Goal: Find specific page/section: Find specific page/section

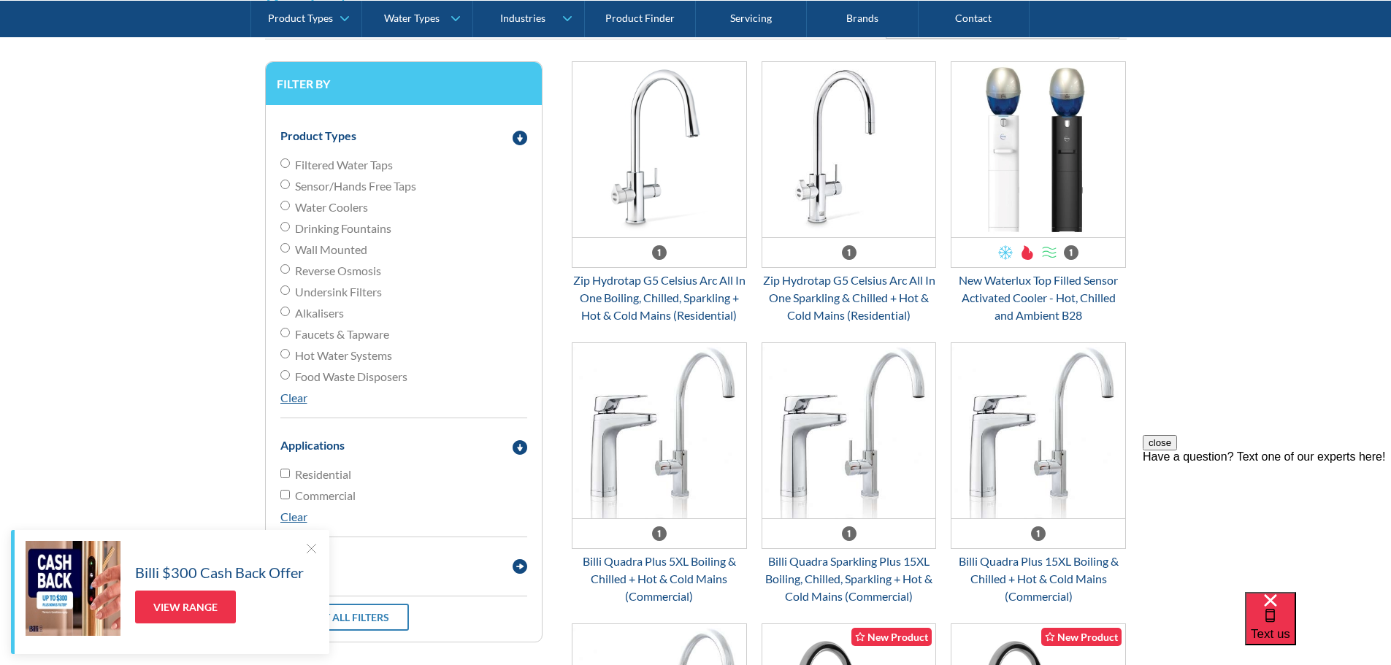
scroll to position [146, 0]
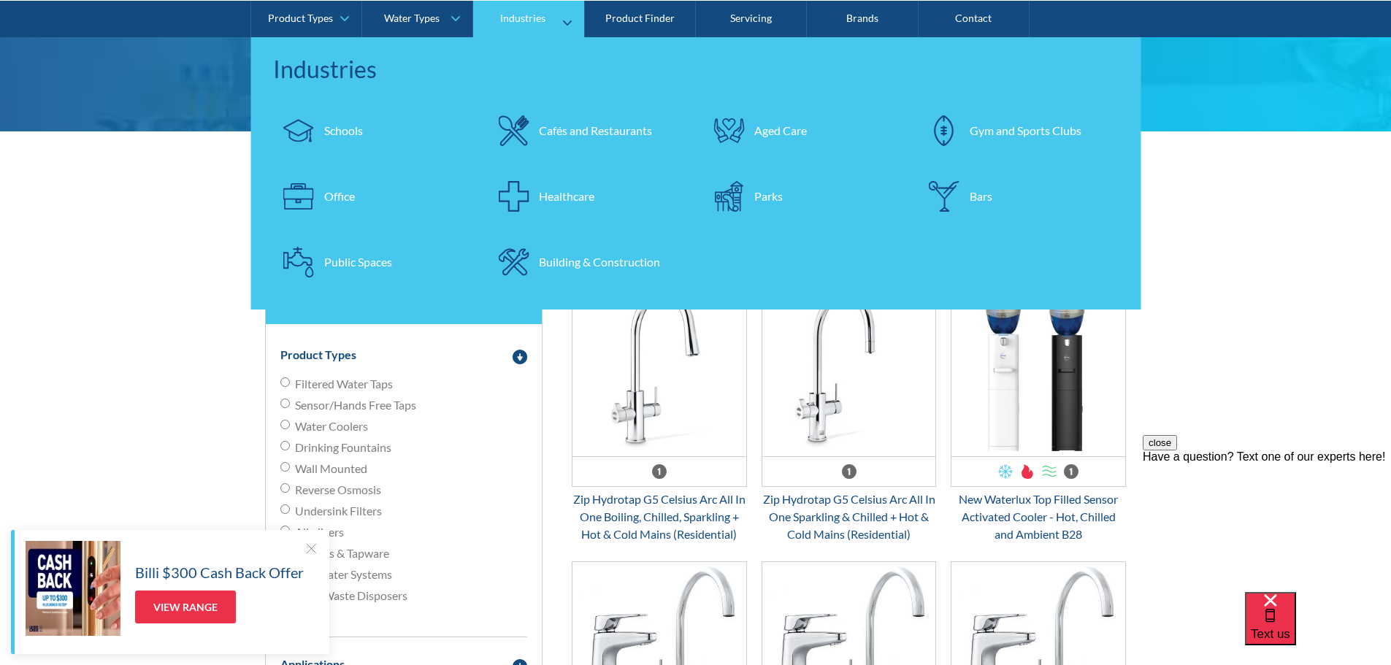
click at [347, 198] on div "Office" at bounding box center [339, 196] width 31 height 18
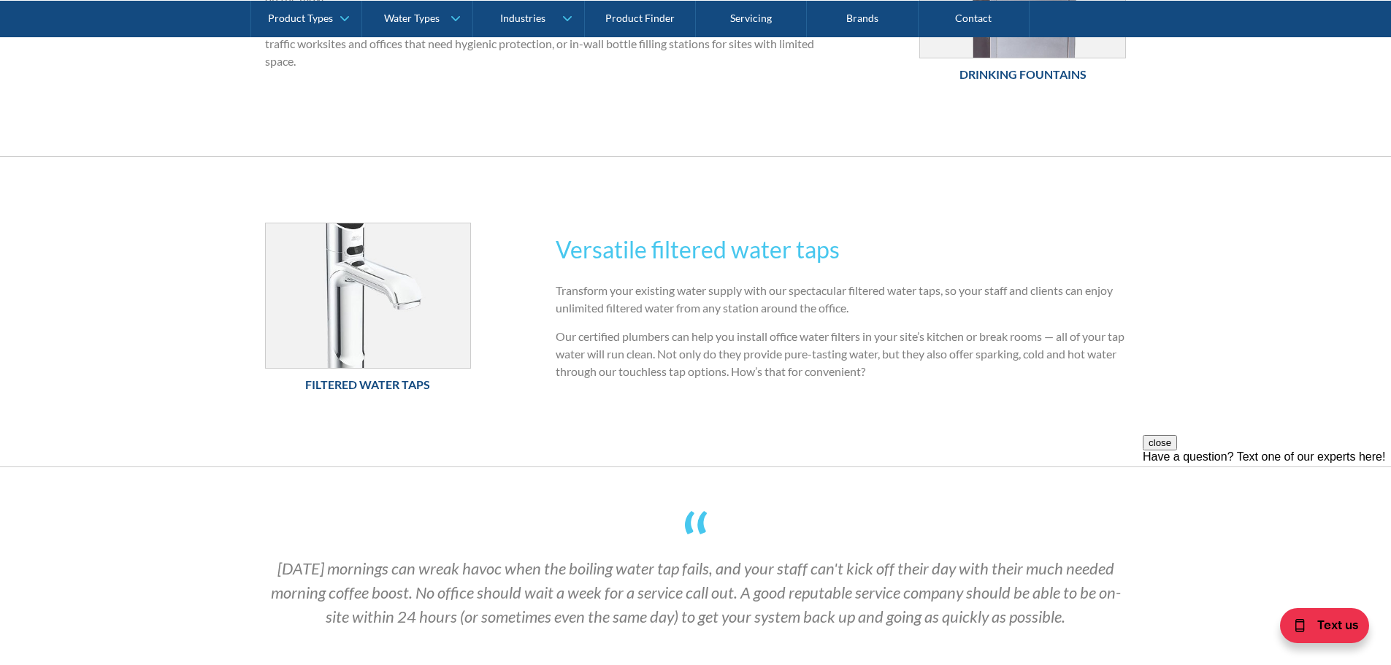
scroll to position [1095, 0]
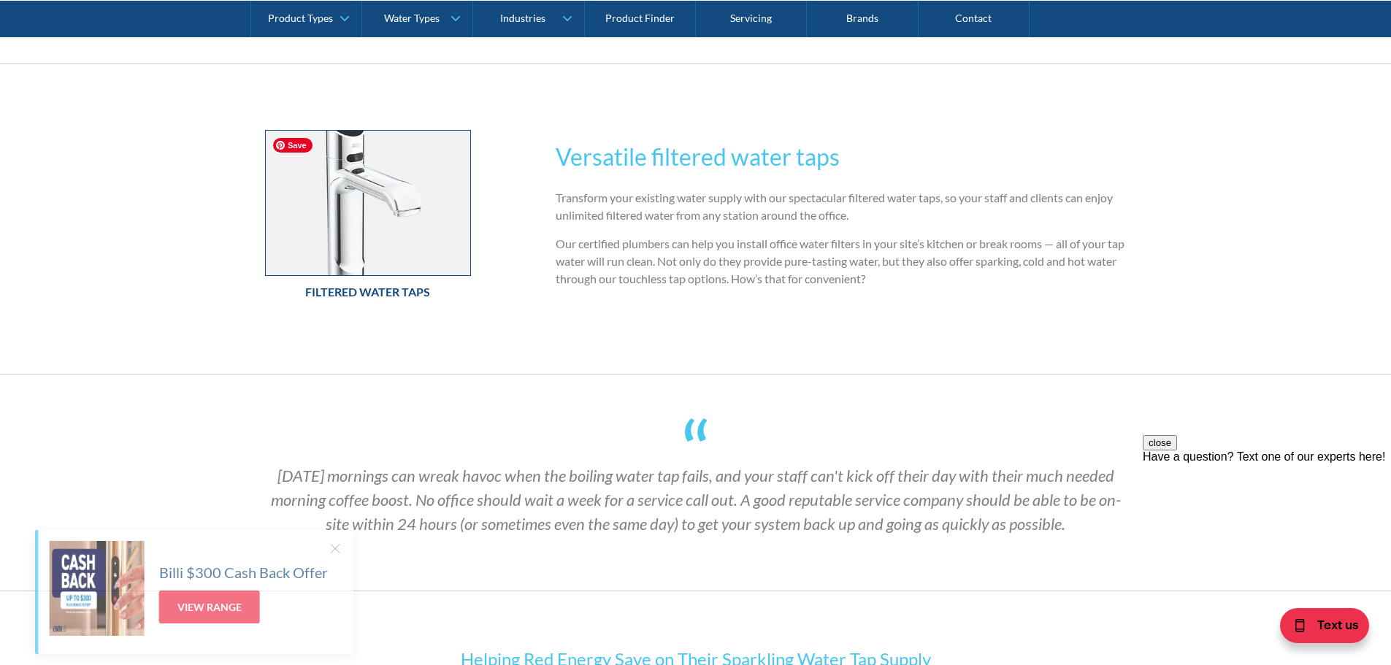
click at [368, 228] on img at bounding box center [368, 203] width 205 height 145
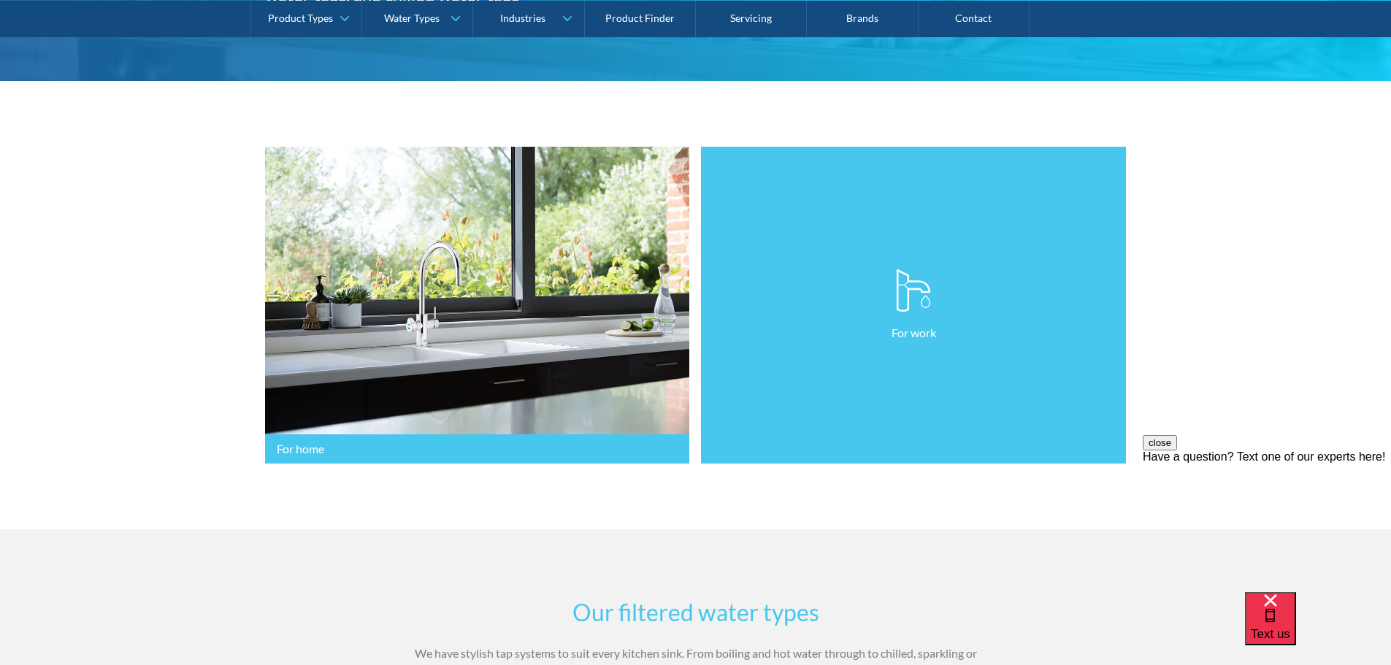
click at [787, 423] on link "For work" at bounding box center [913, 306] width 425 height 318
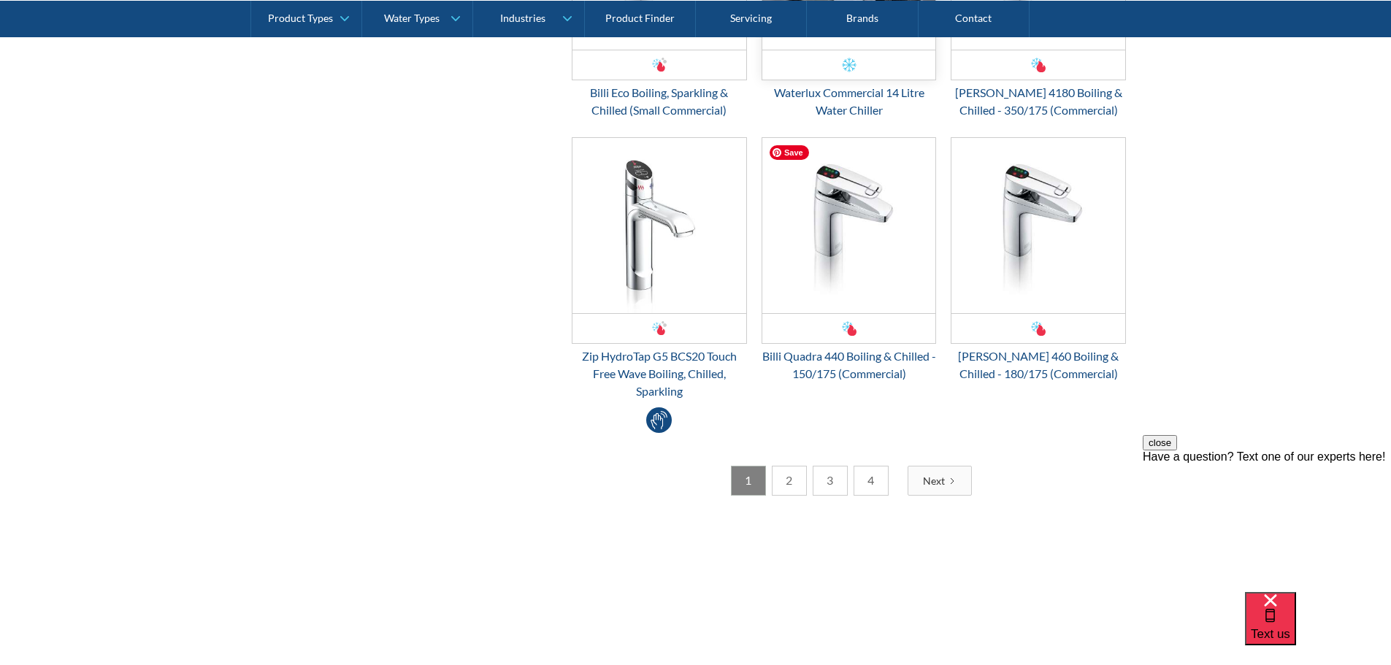
scroll to position [2774, 0]
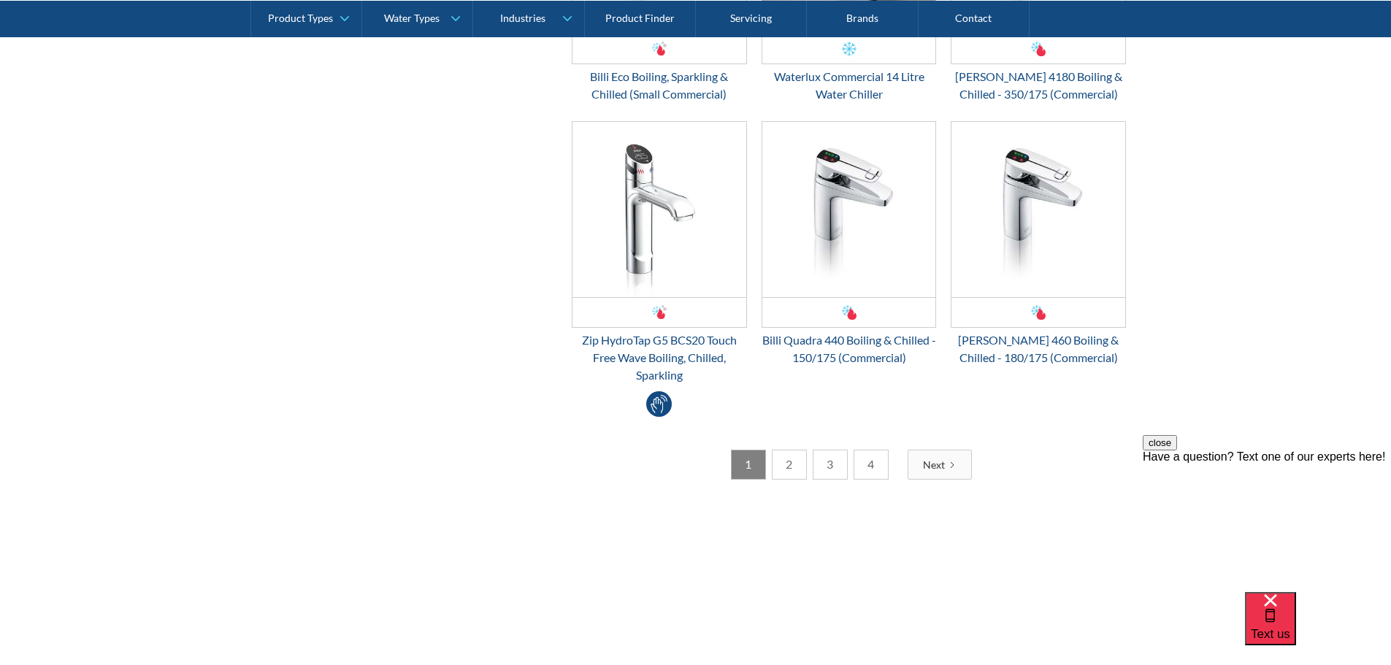
click at [790, 465] on link "2" at bounding box center [789, 465] width 35 height 30
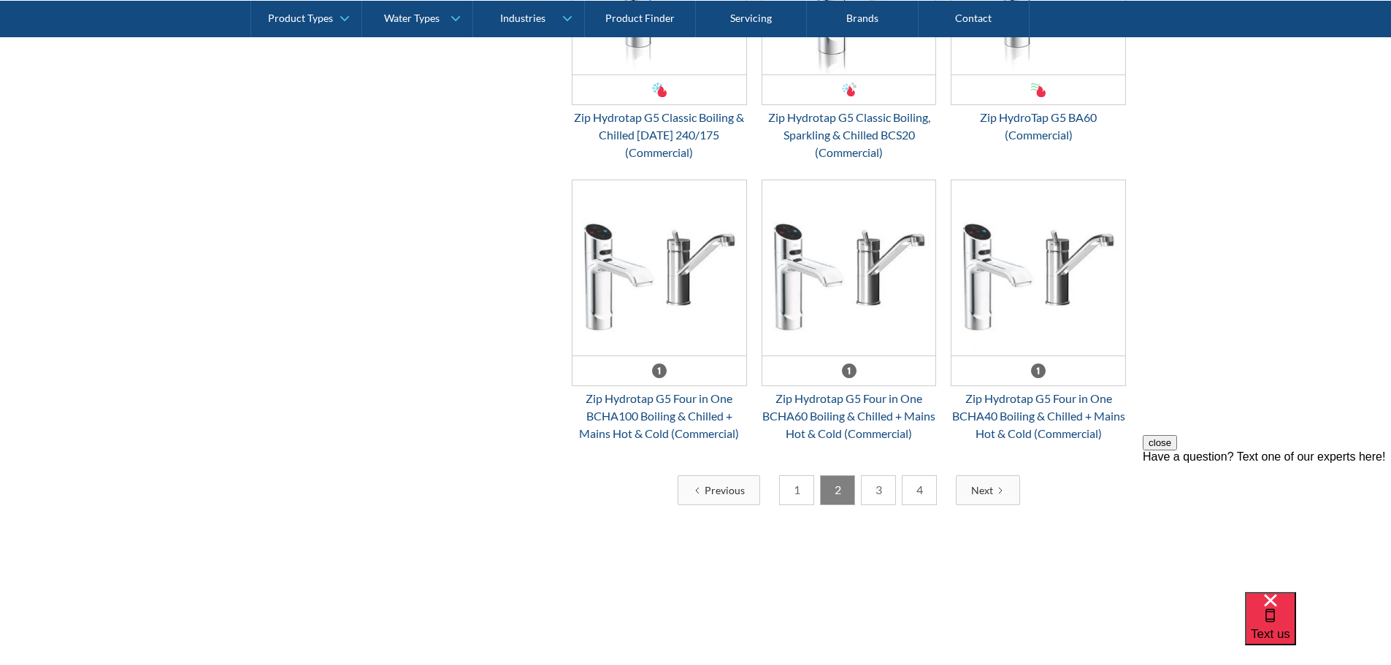
scroll to position [2628, 0]
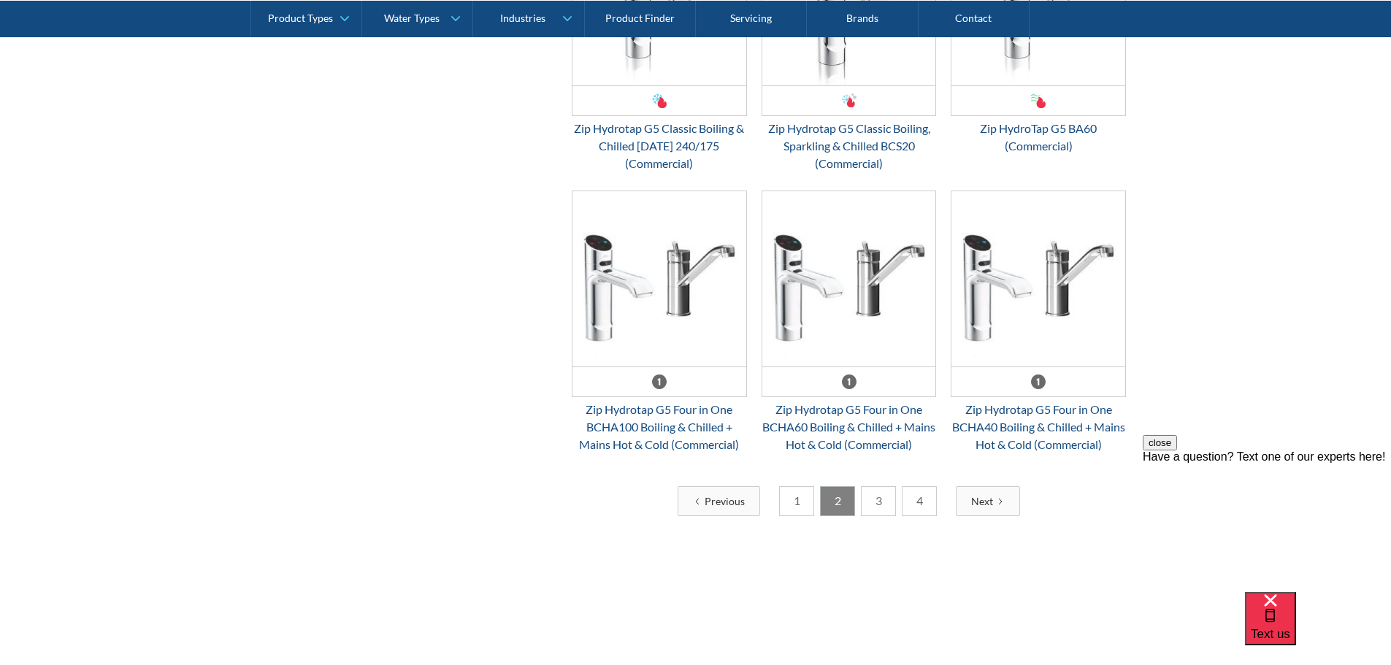
click at [874, 497] on link "3" at bounding box center [878, 501] width 35 height 30
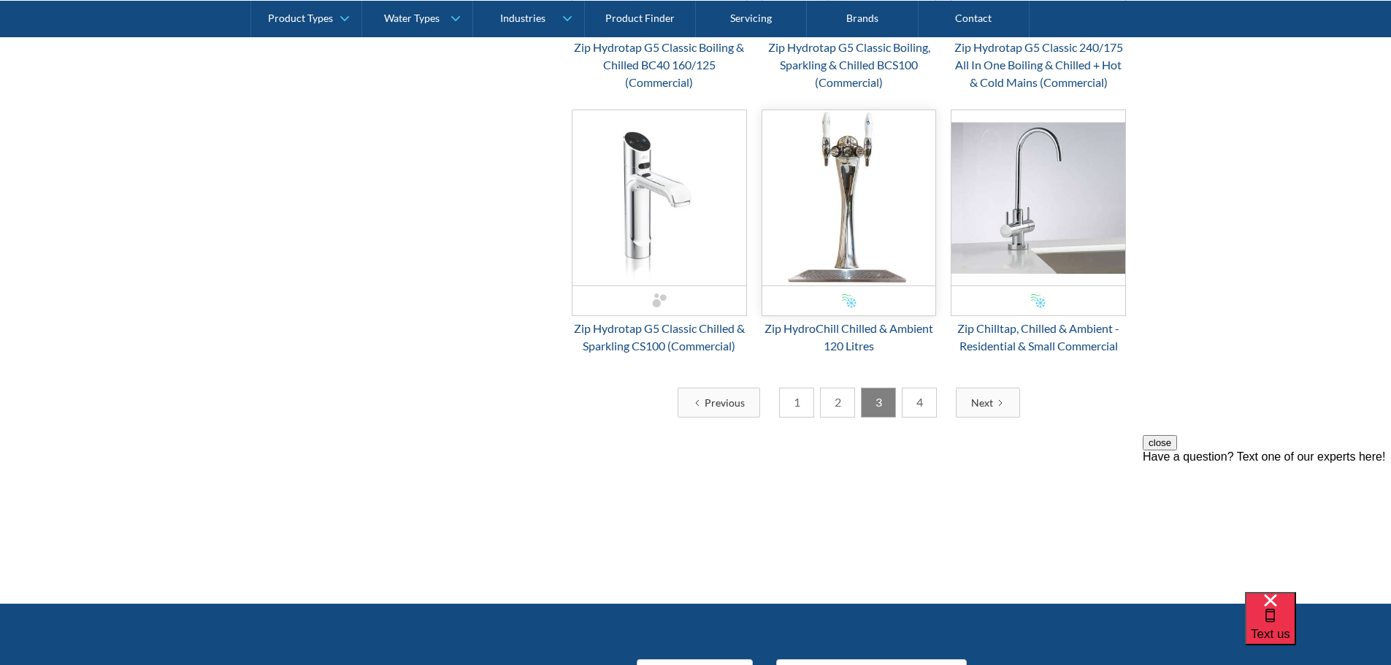
scroll to position [2993, 0]
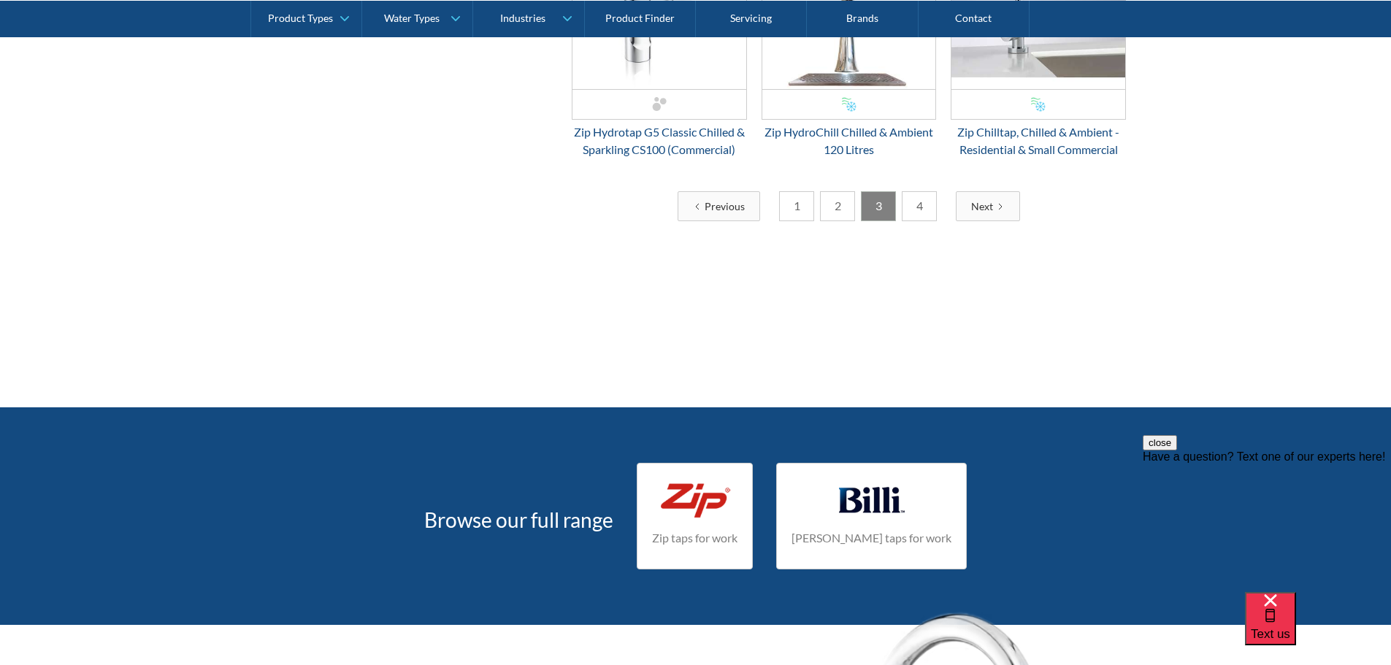
click at [926, 204] on link "4" at bounding box center [919, 206] width 35 height 30
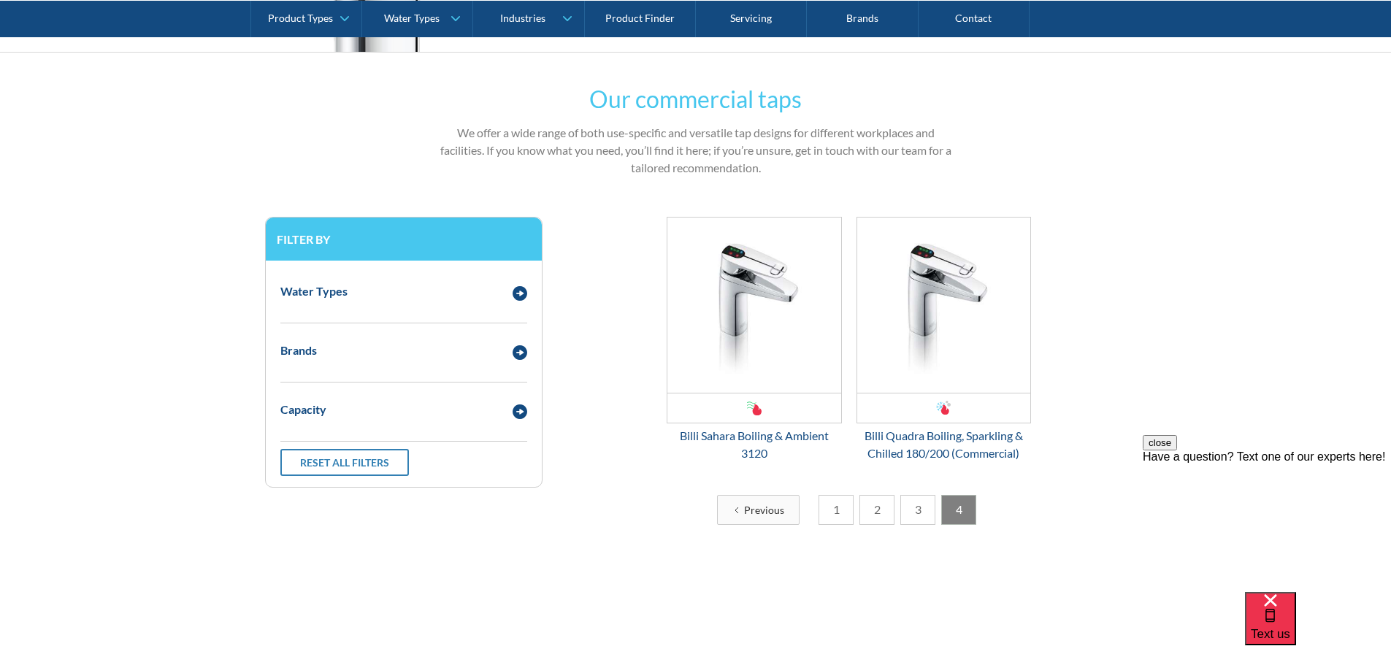
scroll to position [584, 0]
